Goal: Find specific page/section: Find specific page/section

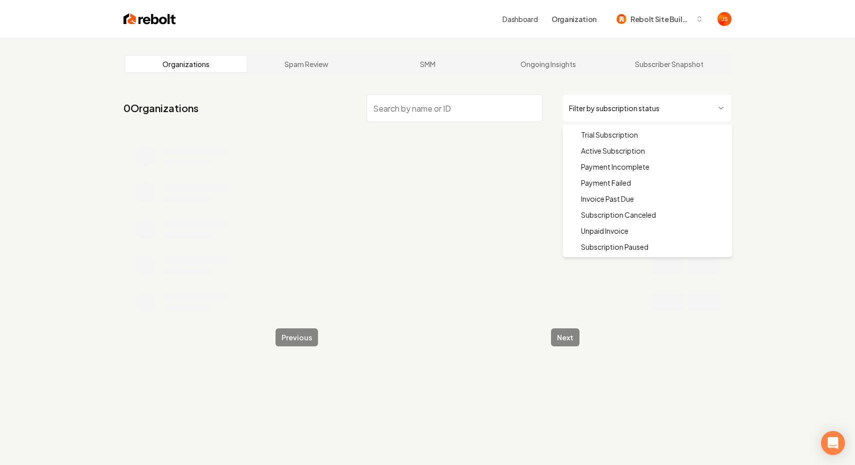
click at [587, 104] on html "Dashboard Organization Rebolt Site Builder Organizations Spam Review SMM Ongoin…" at bounding box center [427, 232] width 855 height 465
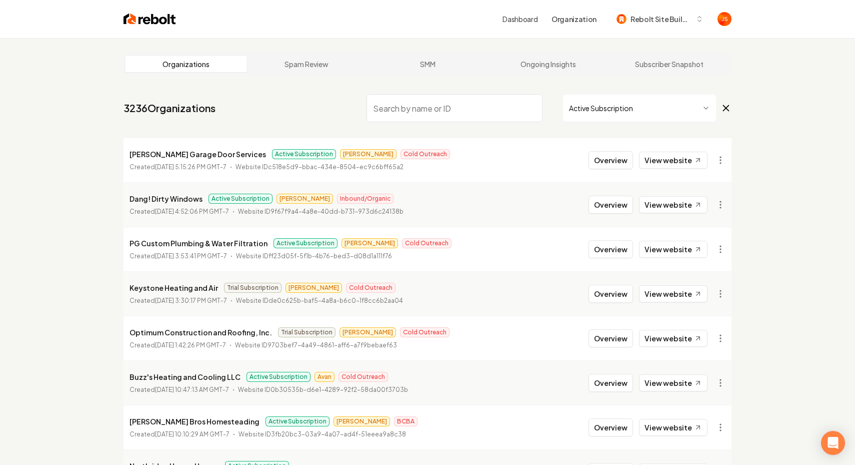
click at [457, 110] on input "search" at bounding box center [455, 108] width 176 height 28
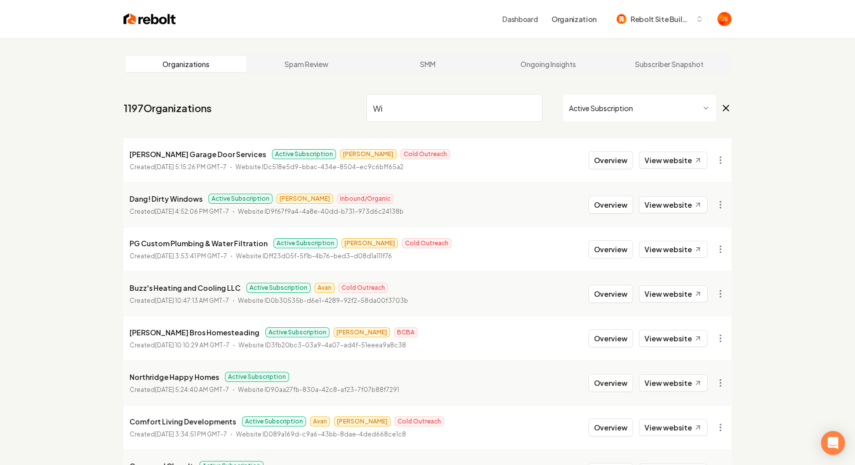
type input "W"
type input "G"
type input "C"
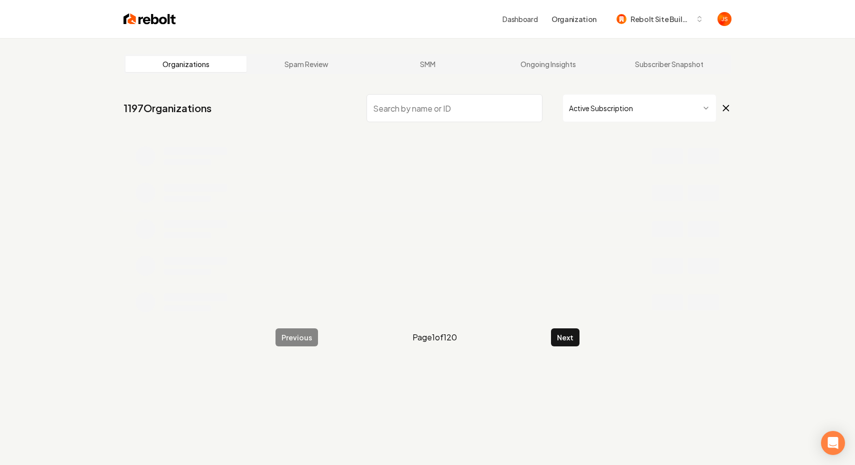
type input "w"
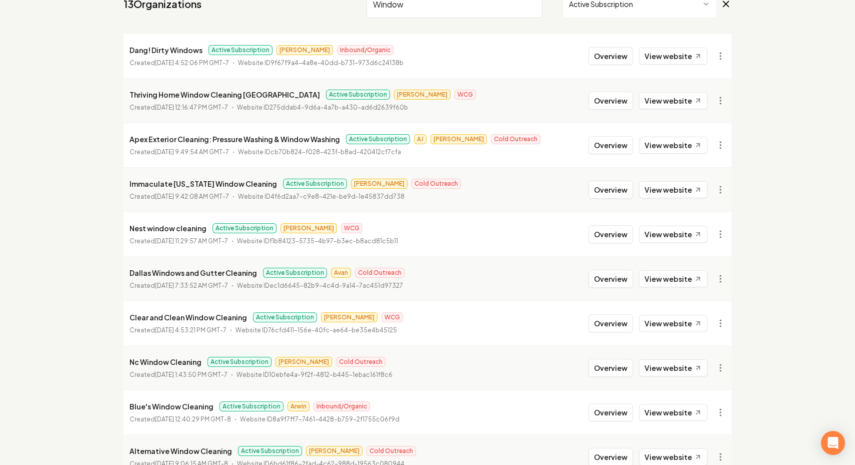
scroll to position [108, 0]
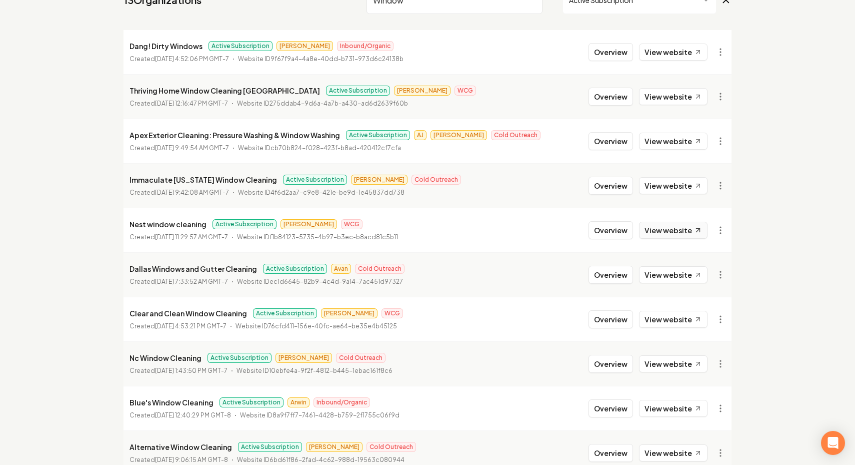
type input "Window"
click at [646, 230] on link "View website" at bounding box center [673, 230] width 69 height 17
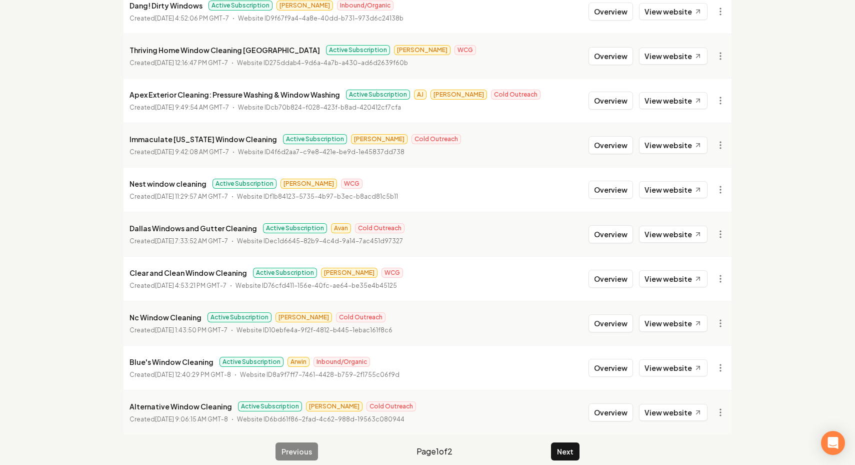
scroll to position [160, 0]
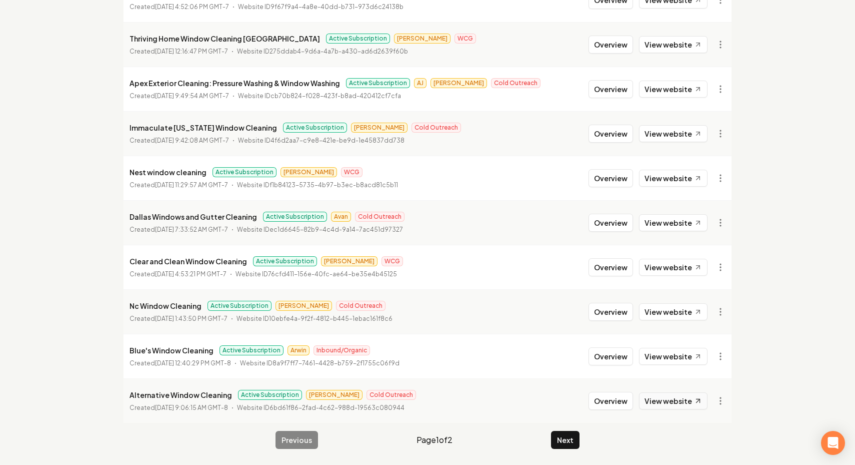
click at [666, 402] on link "View website" at bounding box center [673, 400] width 69 height 17
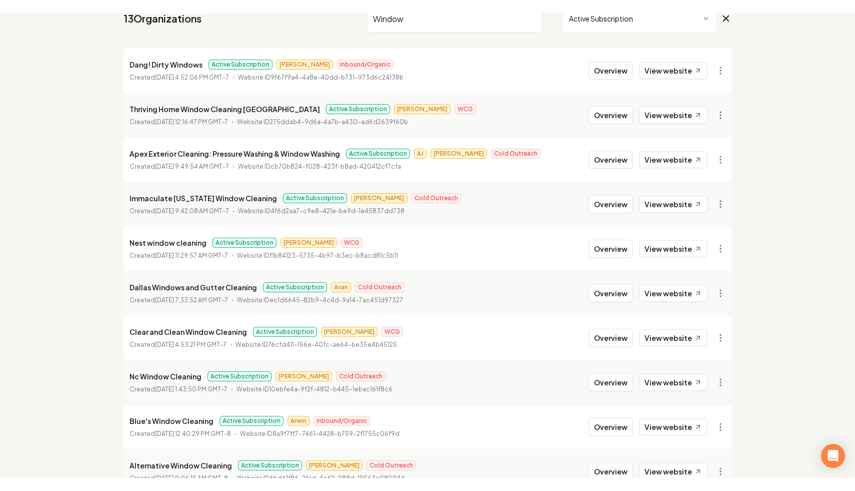
scroll to position [0, 0]
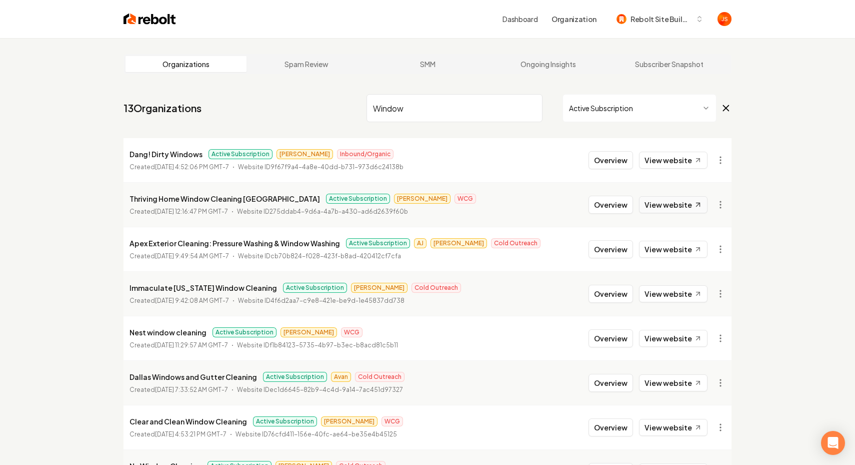
click at [660, 208] on link "View website" at bounding box center [673, 204] width 69 height 17
